Goal: Transaction & Acquisition: Obtain resource

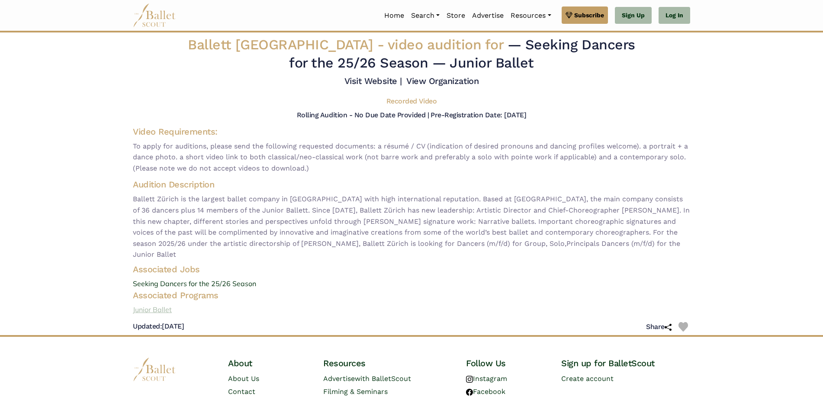
click at [140, 304] on link "Junior Ballet" at bounding box center [411, 309] width 571 height 11
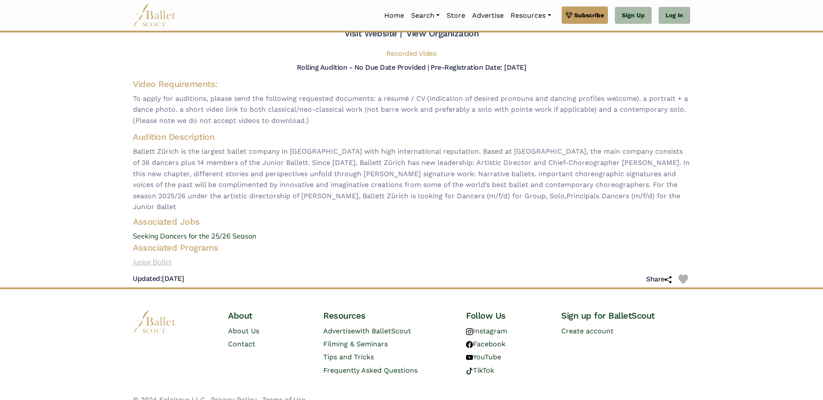
scroll to position [49, 0]
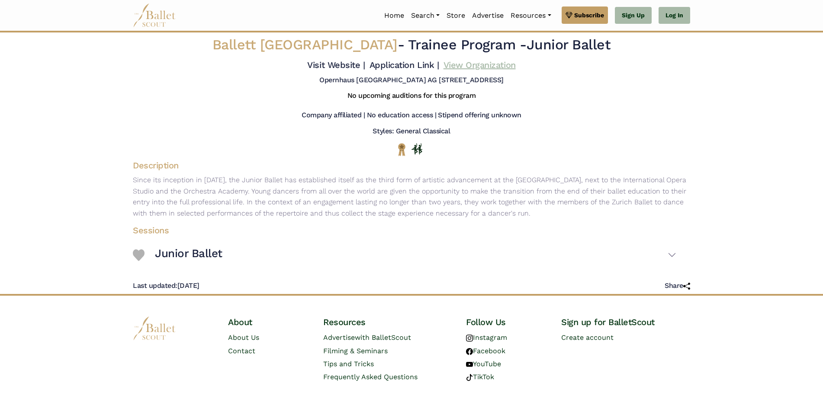
click at [458, 68] on link "View Organization" at bounding box center [480, 65] width 72 height 10
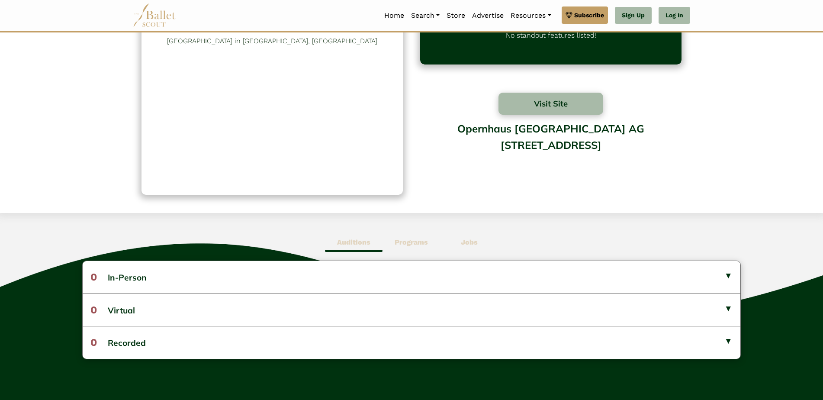
scroll to position [130, 0]
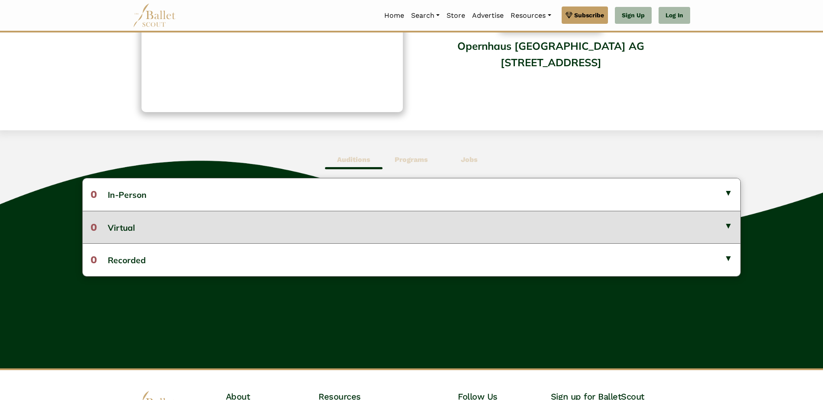
click at [731, 223] on button "0 Virtual" at bounding box center [412, 227] width 658 height 32
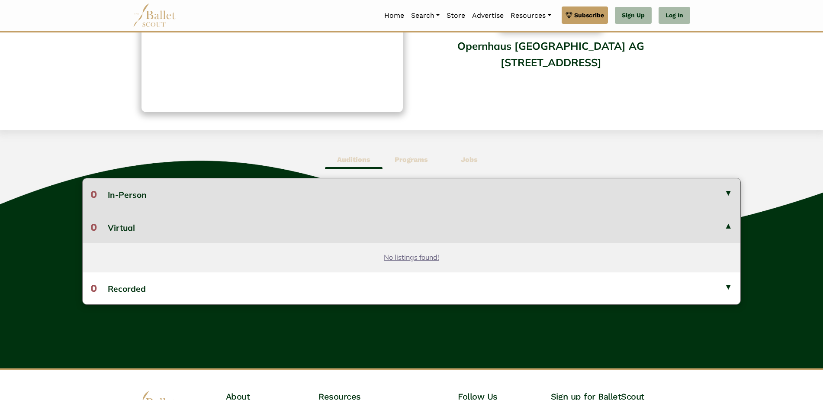
click at [727, 195] on button "0 In-Person" at bounding box center [412, 194] width 658 height 32
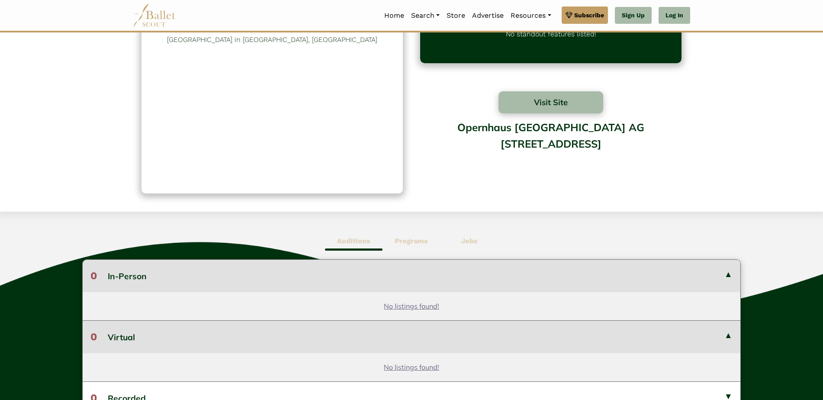
scroll to position [43, 0]
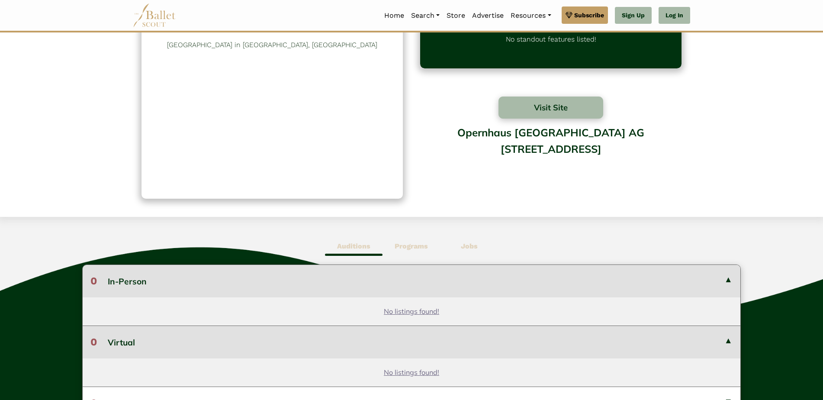
click at [430, 243] on span "Programs" at bounding box center [412, 246] width 58 height 20
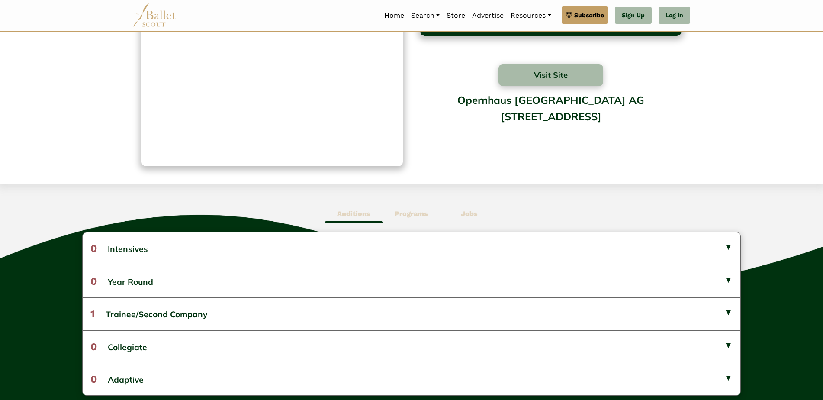
scroll to position [130, 0]
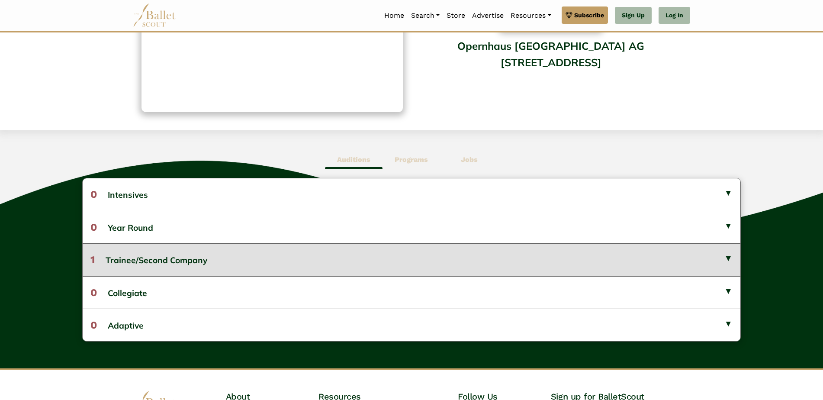
click at [730, 255] on button "1 Trainee/Second Company" at bounding box center [412, 259] width 658 height 32
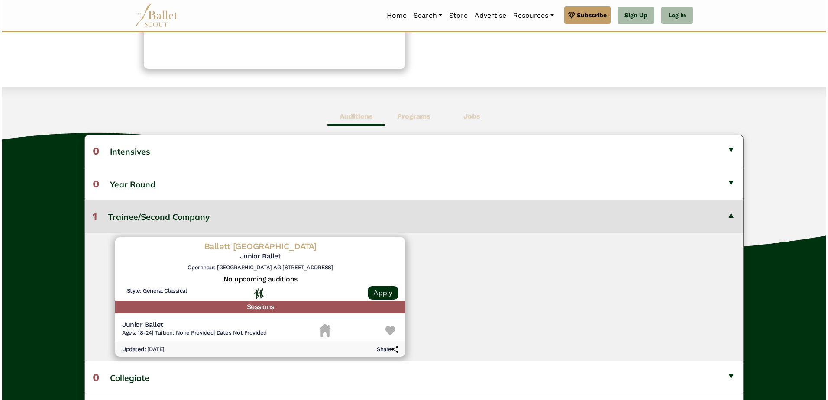
scroll to position [216, 0]
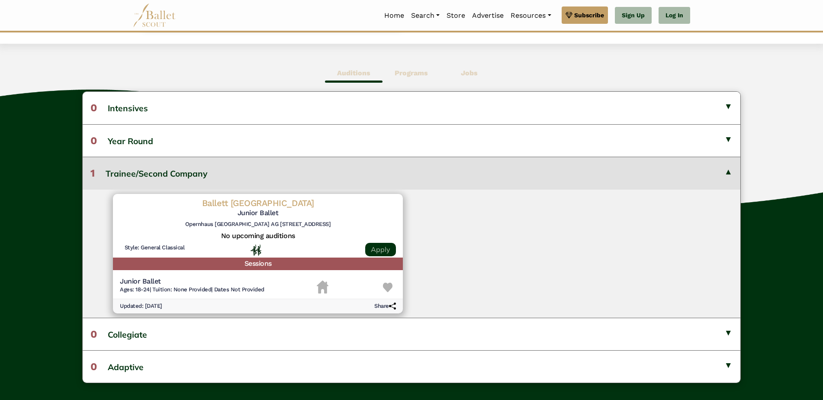
click at [382, 246] on link "Apply" at bounding box center [380, 249] width 31 height 13
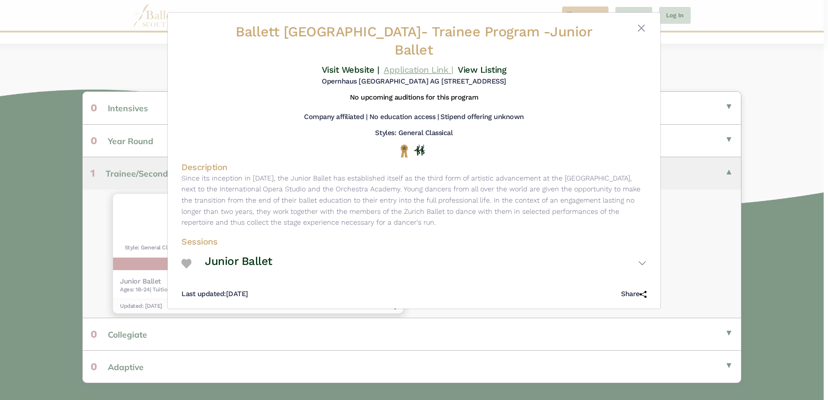
click at [411, 65] on link "Application Link |" at bounding box center [418, 70] width 69 height 10
click at [348, 65] on link "Visit Website |" at bounding box center [351, 70] width 58 height 10
